Goal: Task Accomplishment & Management: Manage account settings

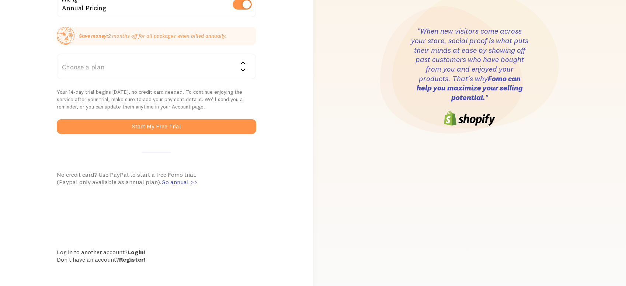
scroll to position [147, 0]
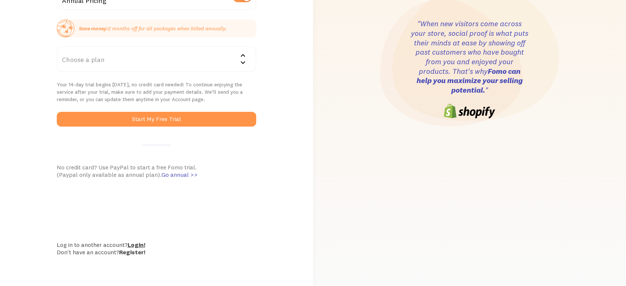
click at [141, 242] on link "Login!" at bounding box center [136, 244] width 18 height 7
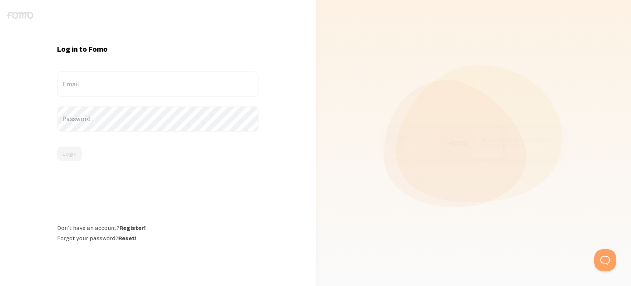
click at [125, 78] on label "Email" at bounding box center [158, 84] width 202 height 26
click at [125, 78] on input "Email" at bounding box center [158, 84] width 202 height 26
click at [119, 87] on label "Email" at bounding box center [158, 84] width 202 height 26
click at [119, 87] on input "Email" at bounding box center [158, 84] width 202 height 26
paste input "finance@gorocketo.com:VejasMilane**21"
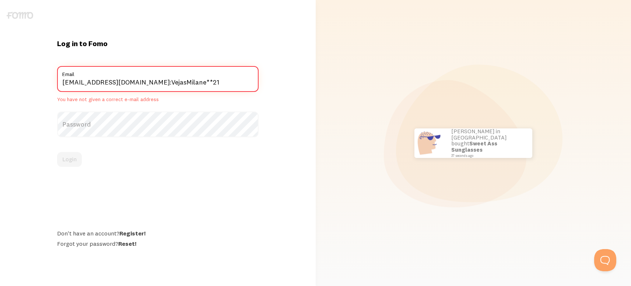
drag, startPoint x: 136, startPoint y: 82, endPoint x: 153, endPoint y: 108, distance: 31.1
click at [222, 82] on input "finance@gorocketo.com:VejasMilane**21" at bounding box center [158, 79] width 202 height 26
drag, startPoint x: 140, startPoint y: 119, endPoint x: 137, endPoint y: 112, distance: 6.9
click at [140, 118] on label "Password" at bounding box center [158, 124] width 202 height 26
drag, startPoint x: 137, startPoint y: 82, endPoint x: 221, endPoint y: 79, distance: 84.0
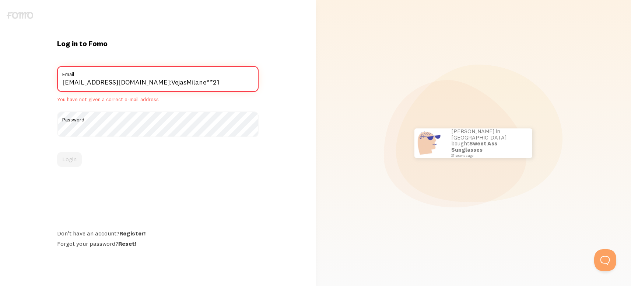
click at [216, 81] on input "finance@gorocketo.com:VejasMilane**21" at bounding box center [158, 79] width 202 height 26
type input "finance@gorocketo.com"
click at [57, 152] on button "Login" at bounding box center [69, 159] width 25 height 15
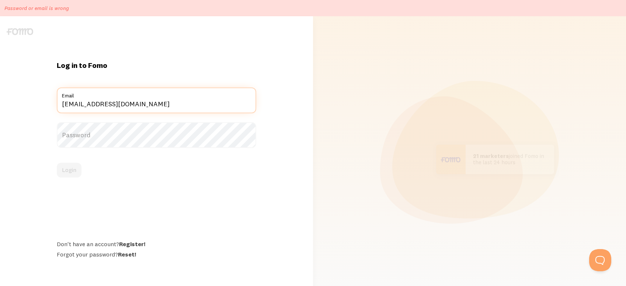
click at [113, 109] on input "finance@gorocketo.com" at bounding box center [157, 100] width 200 height 26
paste input "coolced303yt@gmail.com:deedee35"
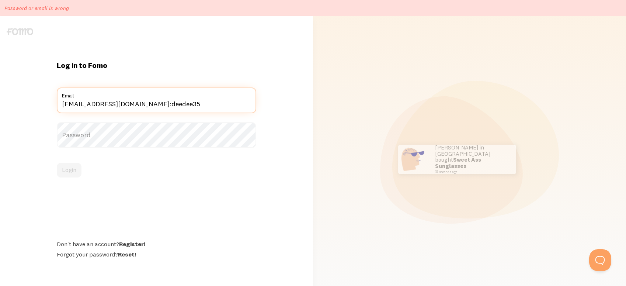
drag, startPoint x: 142, startPoint y: 104, endPoint x: 203, endPoint y: 108, distance: 61.3
click at [200, 108] on input "coolced303yt@gmail.com:deedee35" at bounding box center [157, 100] width 200 height 26
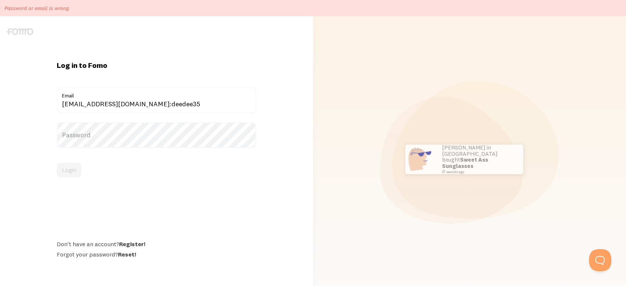
click at [132, 147] on label "Password" at bounding box center [157, 135] width 200 height 26
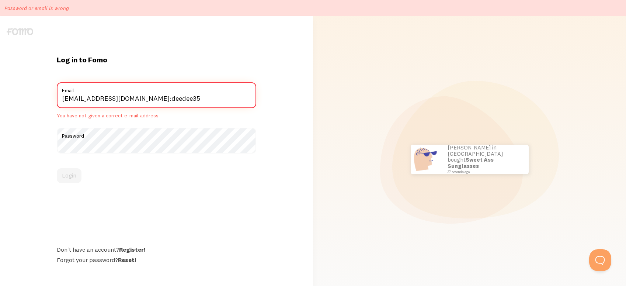
drag, startPoint x: 138, startPoint y: 102, endPoint x: 200, endPoint y: 101, distance: 61.5
click at [200, 101] on input "coolced303yt@gmail.com:deedee35" at bounding box center [157, 95] width 200 height 26
type input "coolced303yt@gmail.com"
click at [57, 168] on button "Login" at bounding box center [69, 175] width 25 height 15
